Goal: Book appointment/travel/reservation

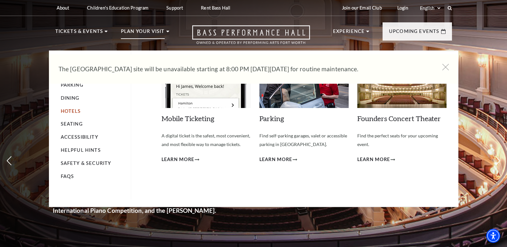
click at [74, 112] on link "Hotels" at bounding box center [71, 110] width 20 height 5
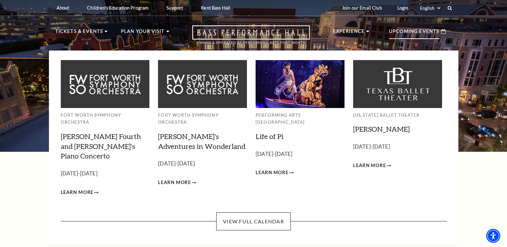
click at [414, 33] on p "Upcoming Events" at bounding box center [414, 33] width 51 height 12
click at [87, 134] on h3 "[PERSON_NAME] Fourth and [PERSON_NAME]'s Piano Concerto Empty heading" at bounding box center [105, 146] width 89 height 29
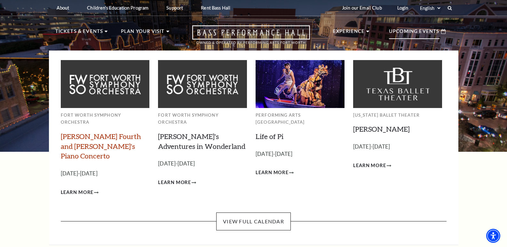
click at [88, 139] on link "[PERSON_NAME] Fourth and [PERSON_NAME]'s Piano Concerto" at bounding box center [101, 146] width 80 height 28
